Goal: Task Accomplishment & Management: Use online tool/utility

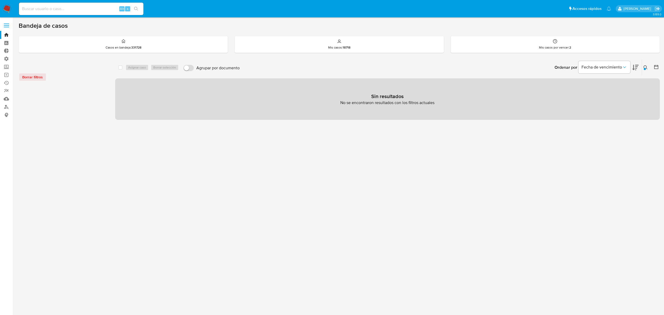
click at [5, 3] on nav "Pausado Ver notificaciones Alt s Accesos rápidos Presiona las siguientes teclas…" at bounding box center [332, 8] width 664 height 17
click at [4, 8] on img at bounding box center [7, 8] width 9 height 9
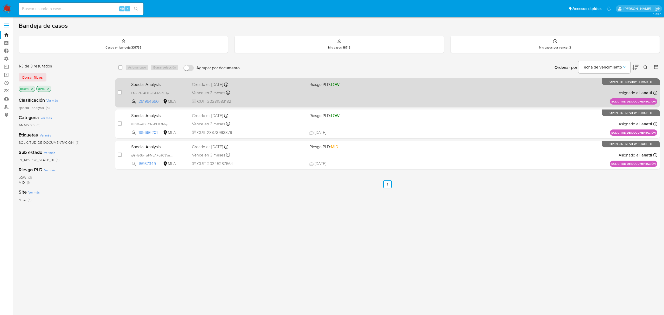
click at [271, 91] on div "Vence en 3 meses Vence el [DATE] 19:41:20" at bounding box center [248, 92] width 113 height 7
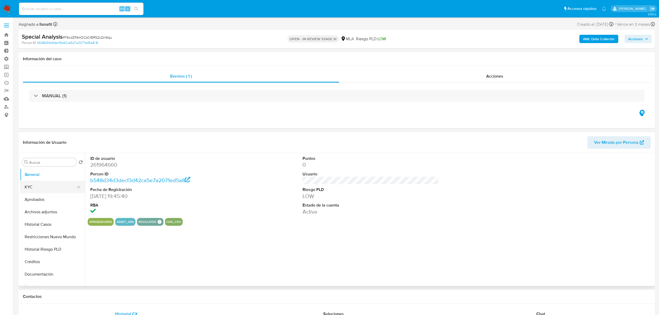
click at [56, 185] on button "KYC" at bounding box center [50, 187] width 61 height 12
select select "10"
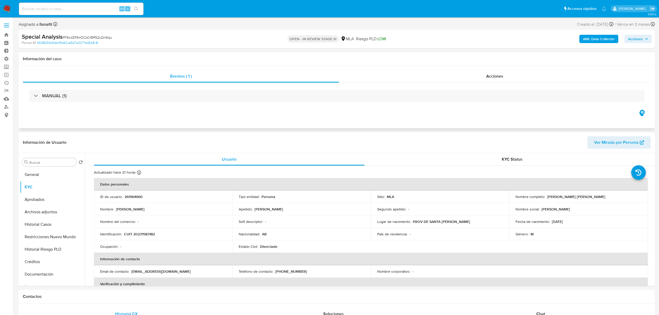
click at [56, 84] on div "MANUAL (1)" at bounding box center [337, 96] width 628 height 26
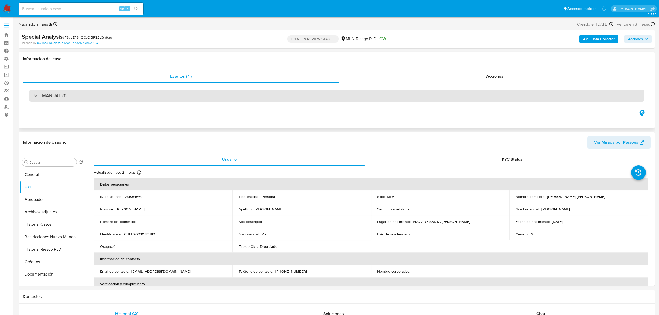
click at [55, 93] on h3 "MANUAL (1)" at bounding box center [54, 96] width 25 height 6
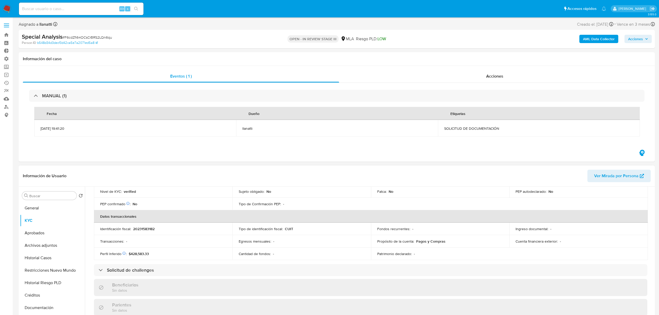
scroll to position [208, 0]
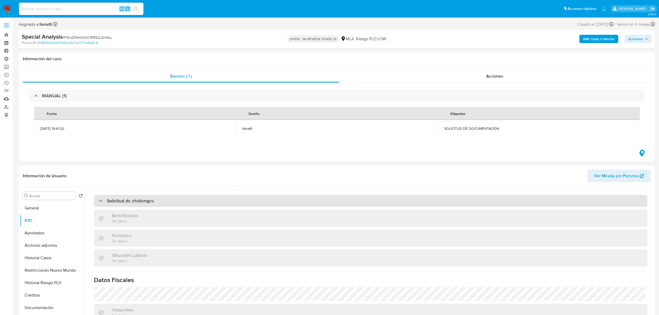
click at [167, 200] on div "Solicitud de challenges" at bounding box center [370, 201] width 553 height 12
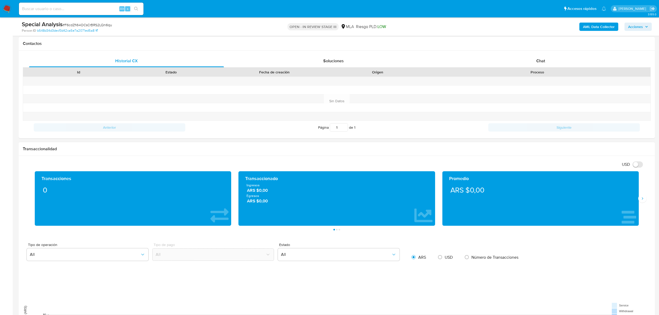
scroll to position [277, 0]
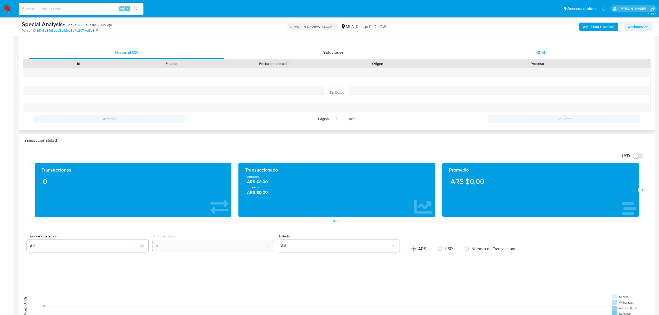
drag, startPoint x: 542, startPoint y: 51, endPoint x: 542, endPoint y: 47, distance: 3.9
click at [542, 47] on div "Chat" at bounding box center [540, 52] width 195 height 12
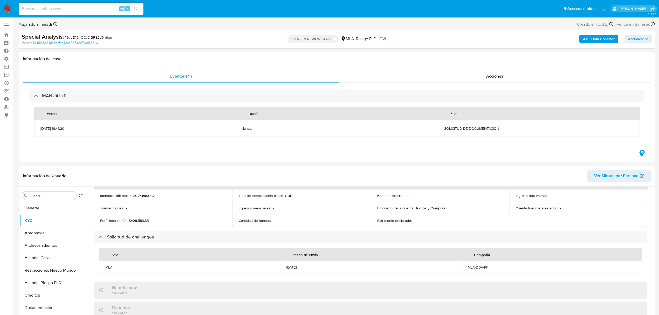
scroll to position [166, 0]
